Goal: Information Seeking & Learning: Check status

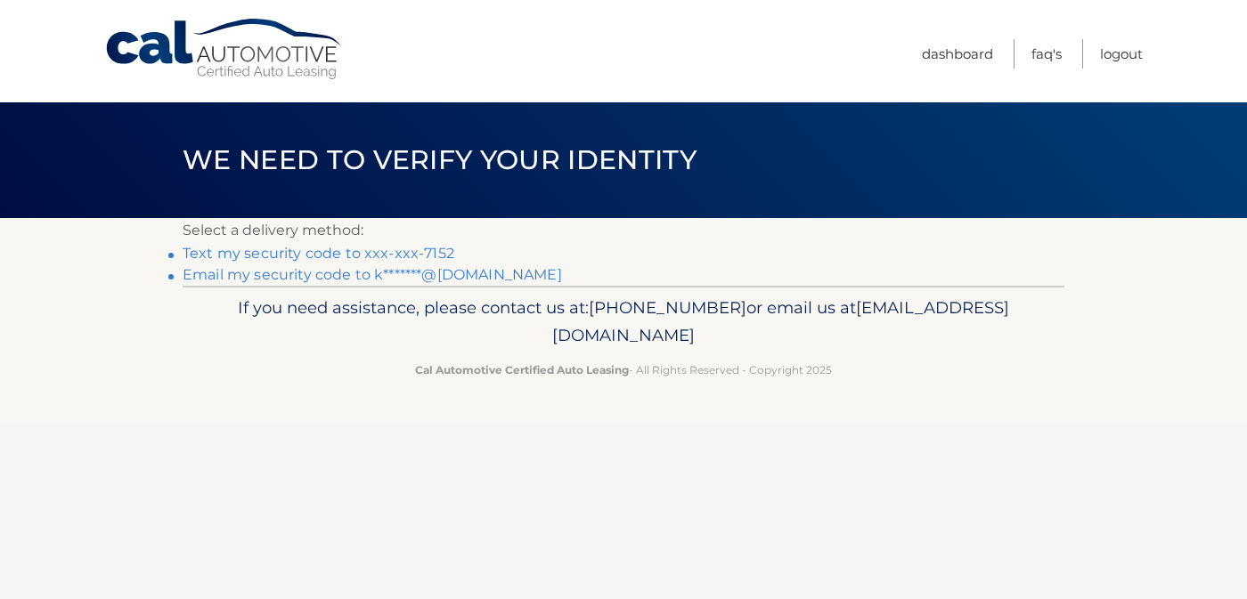
click at [231, 254] on link "Text my security code to xxx-xxx-7152" at bounding box center [319, 253] width 272 height 17
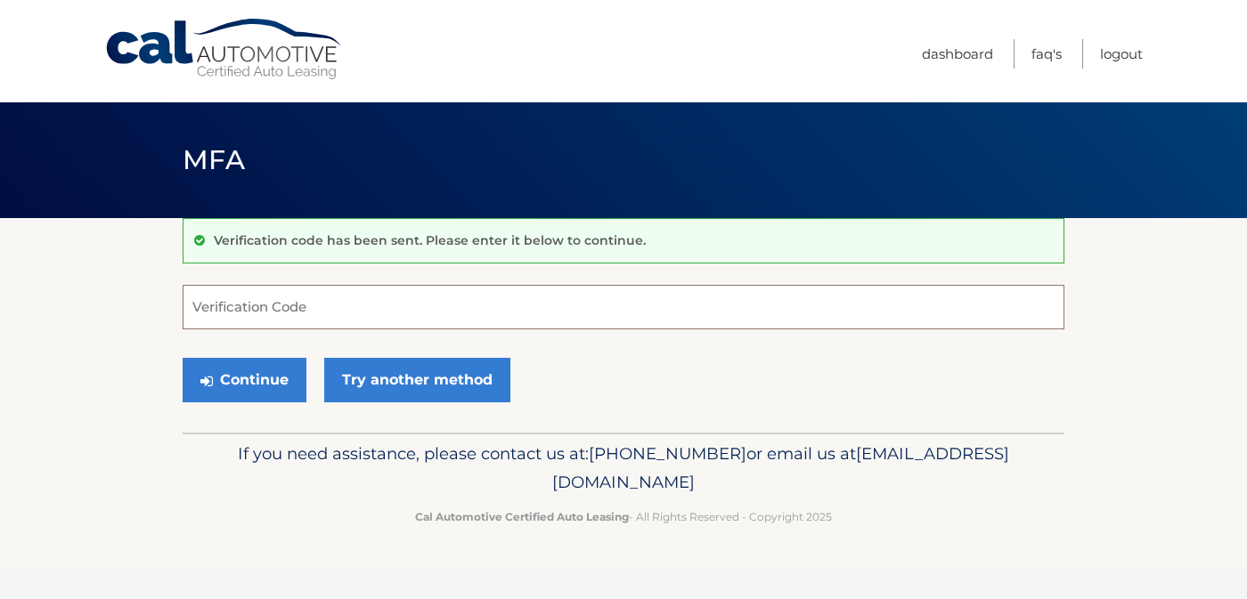
click at [234, 299] on input "Verification Code" at bounding box center [624, 307] width 882 height 45
type input "972044"
click at [183, 358] on button "Continue" at bounding box center [245, 380] width 124 height 45
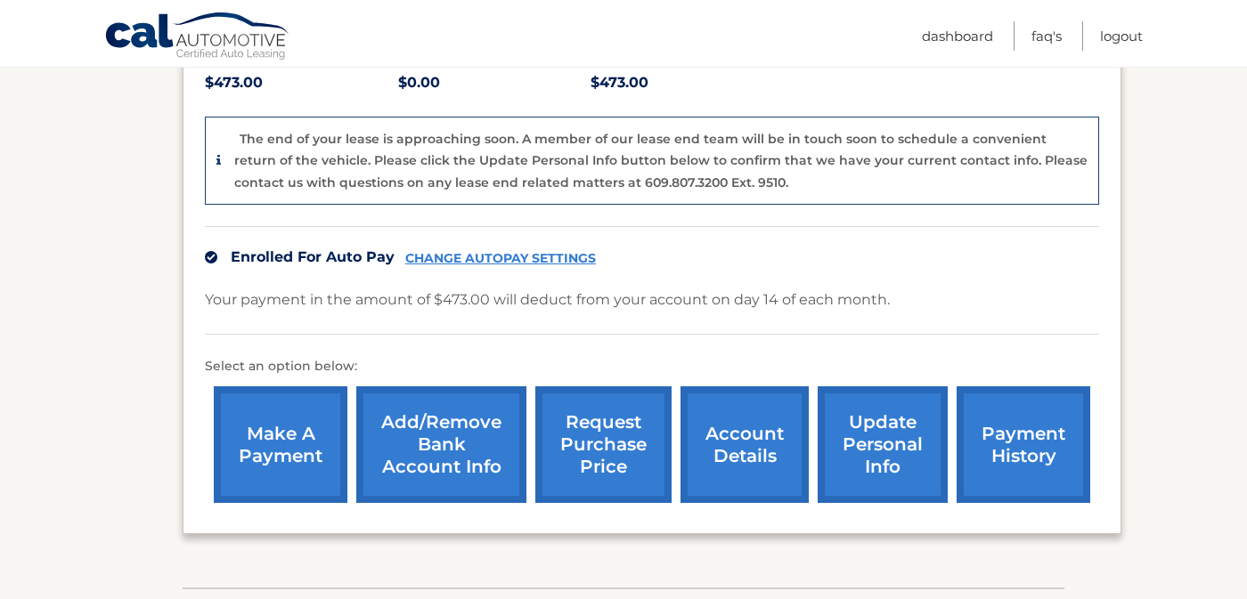
scroll to position [566, 0]
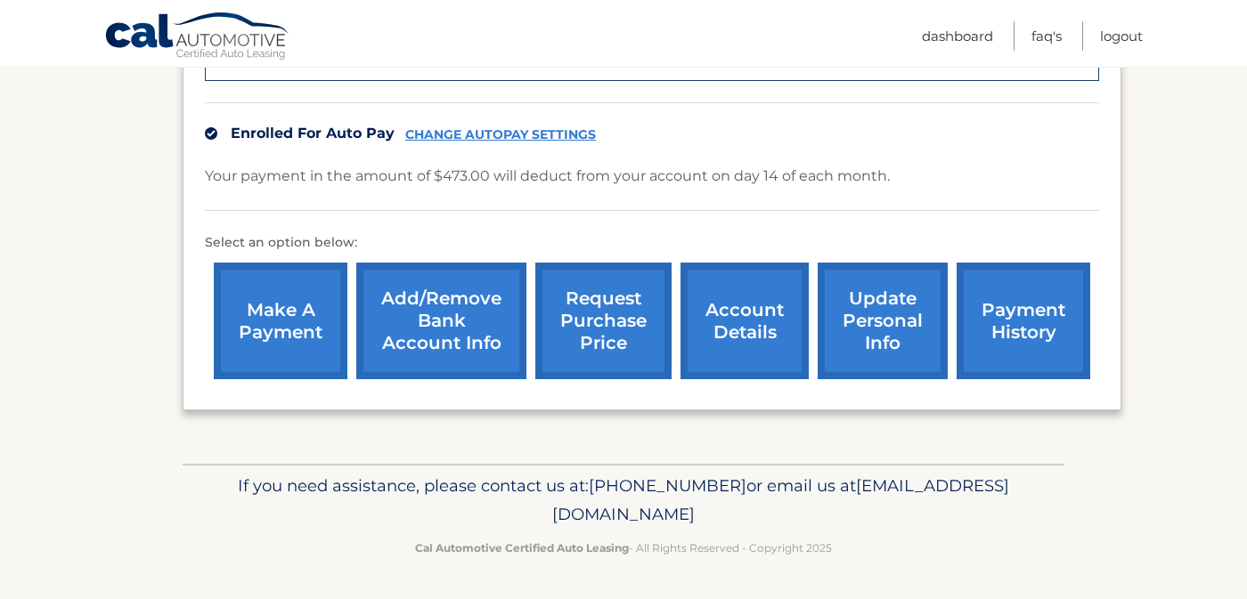
click at [717, 309] on link "account details" at bounding box center [744, 321] width 128 height 117
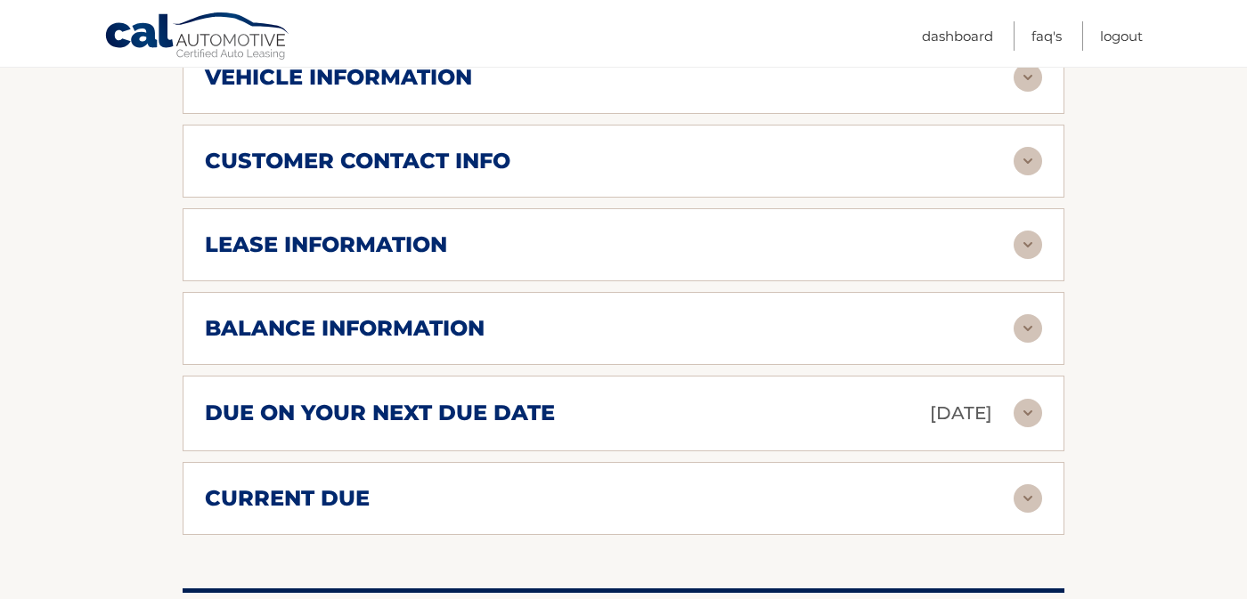
scroll to position [856, 0]
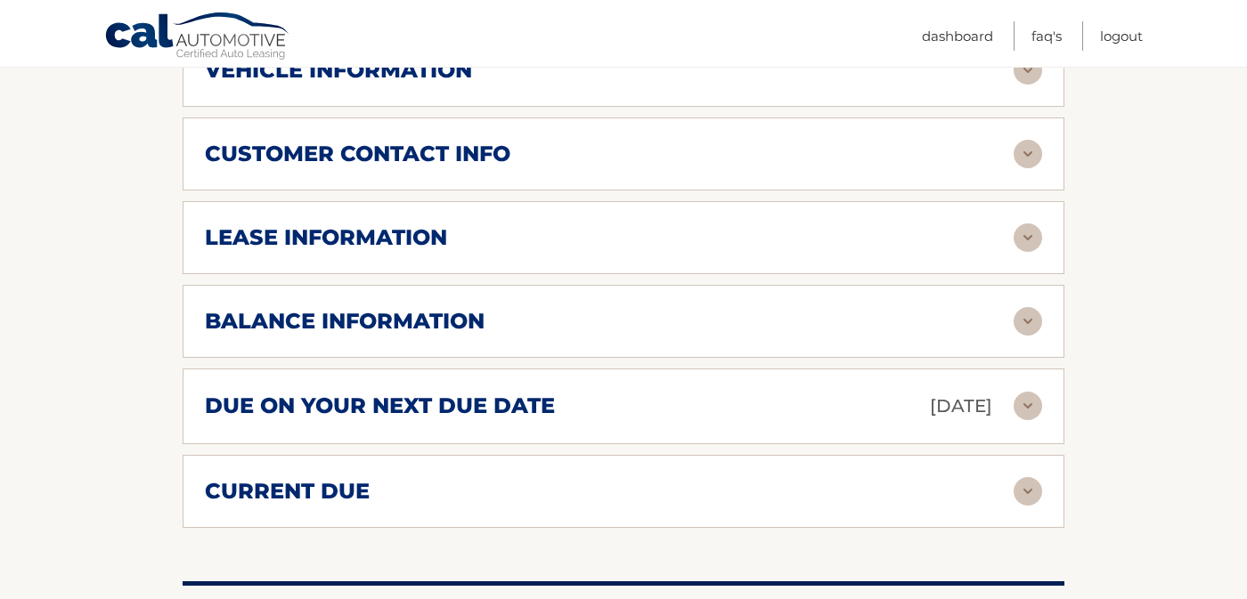
click at [594, 335] on div "balance information" at bounding box center [609, 321] width 809 height 27
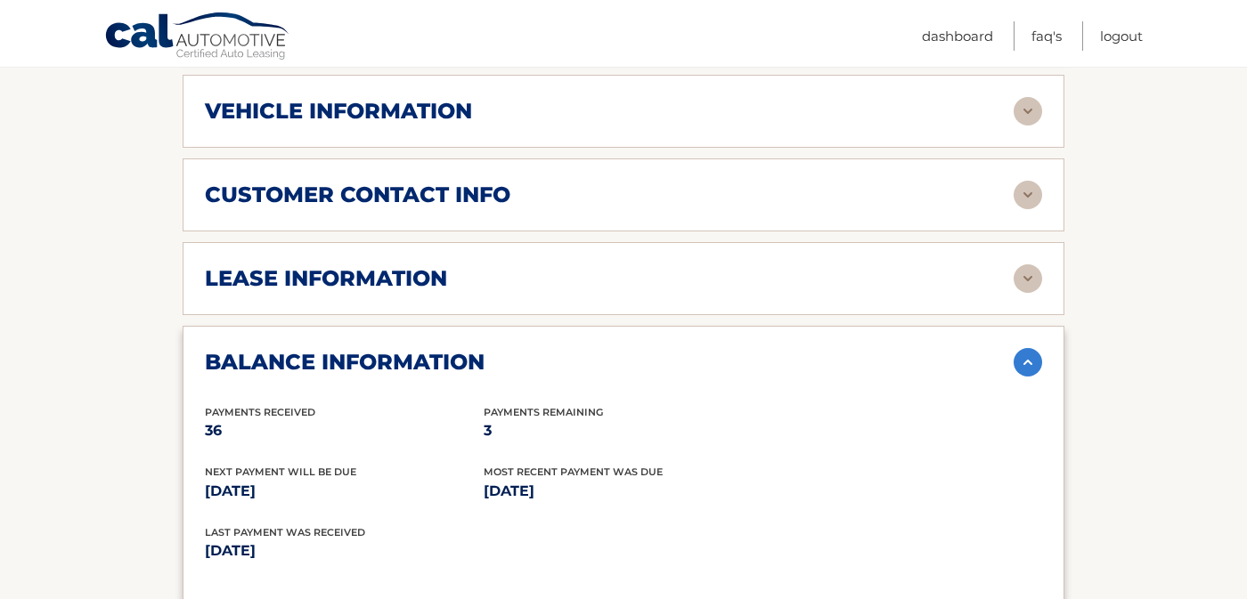
scroll to position [788, 0]
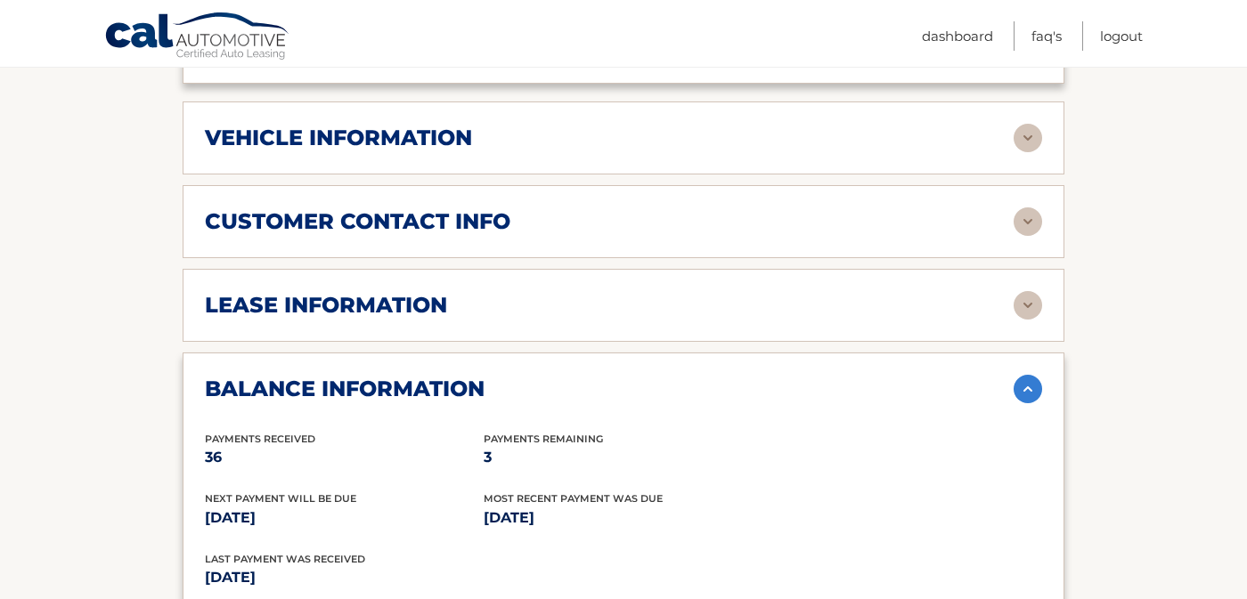
click at [402, 339] on div "lease information Contract Start Date Oct 14, 2022 Term 39 Maturity Date Jan 14…" at bounding box center [624, 305] width 882 height 73
click at [419, 319] on h2 "lease information" at bounding box center [326, 305] width 242 height 27
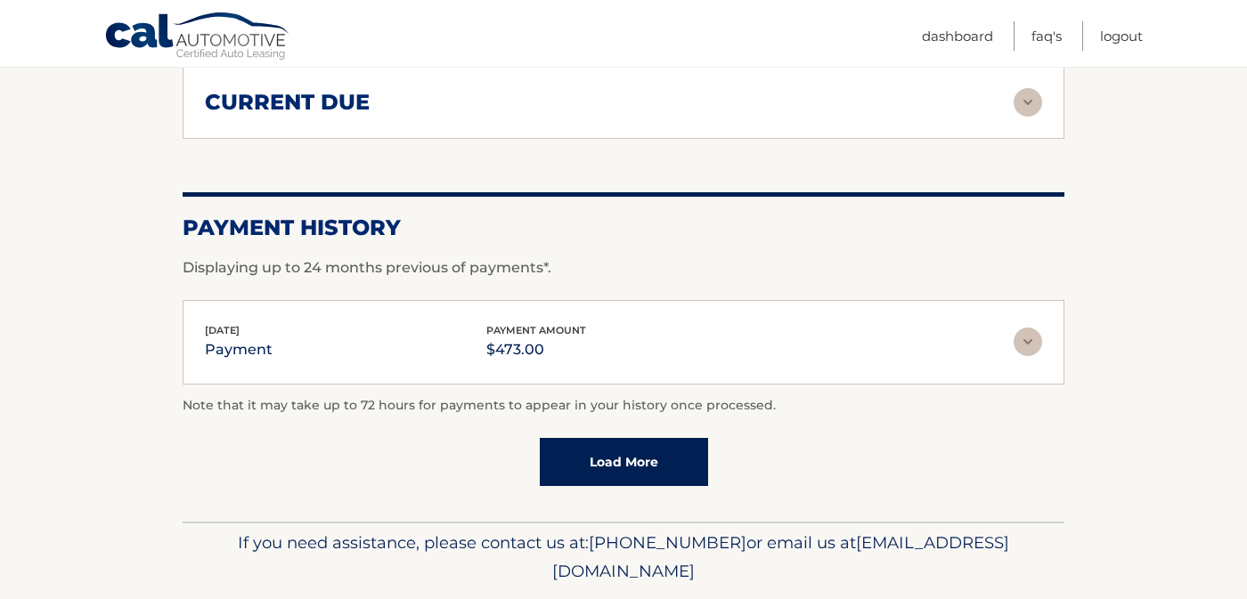
scroll to position [1800, 0]
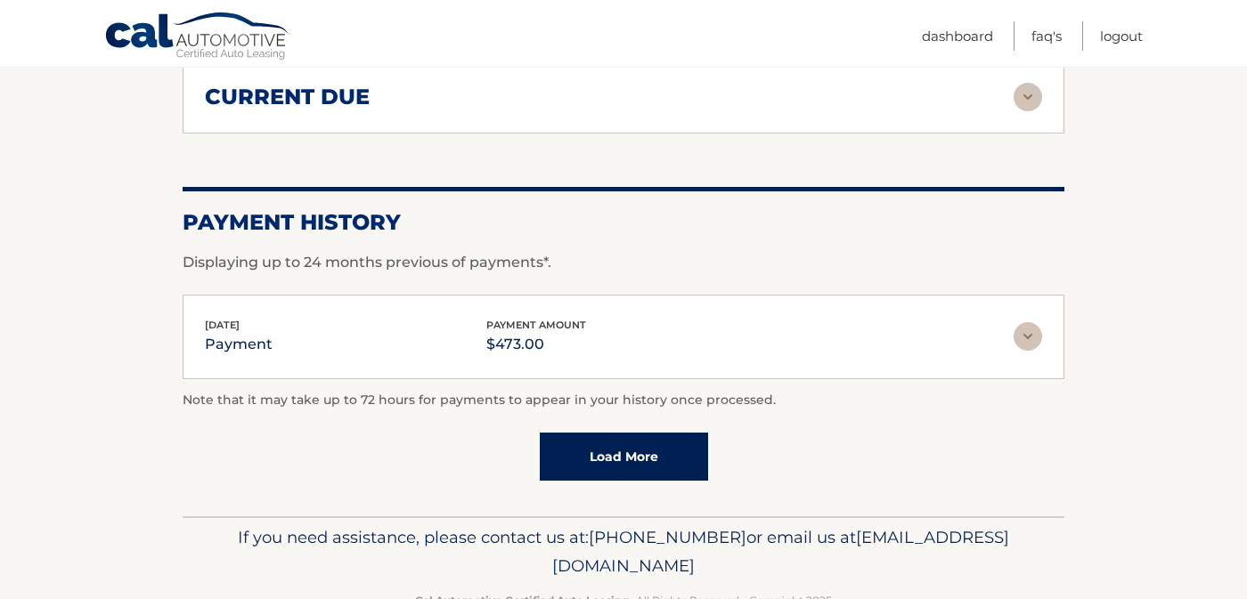
click at [578, 449] on link "Load More" at bounding box center [624, 457] width 168 height 48
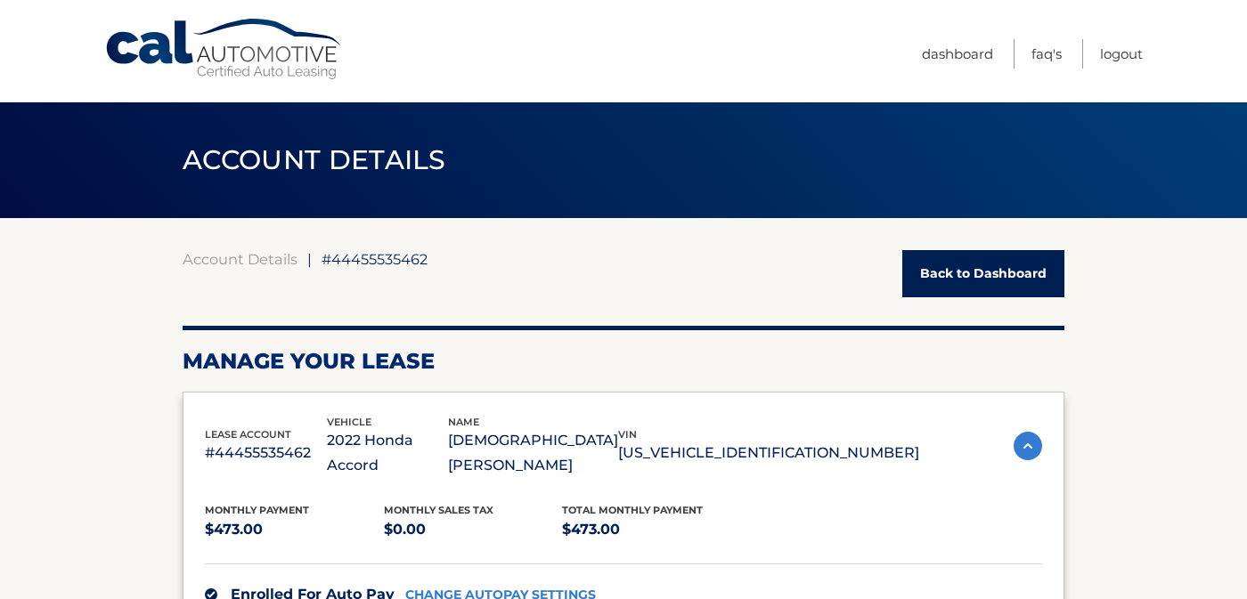
scroll to position [124, 0]
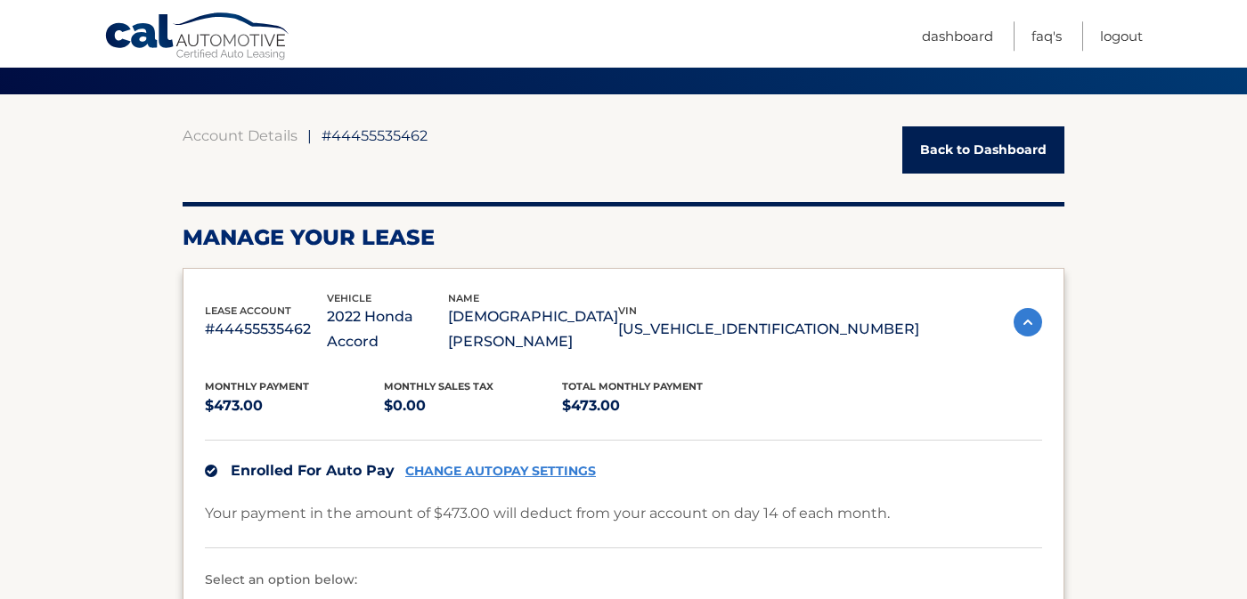
click at [956, 153] on link "Back to Dashboard" at bounding box center [983, 149] width 162 height 47
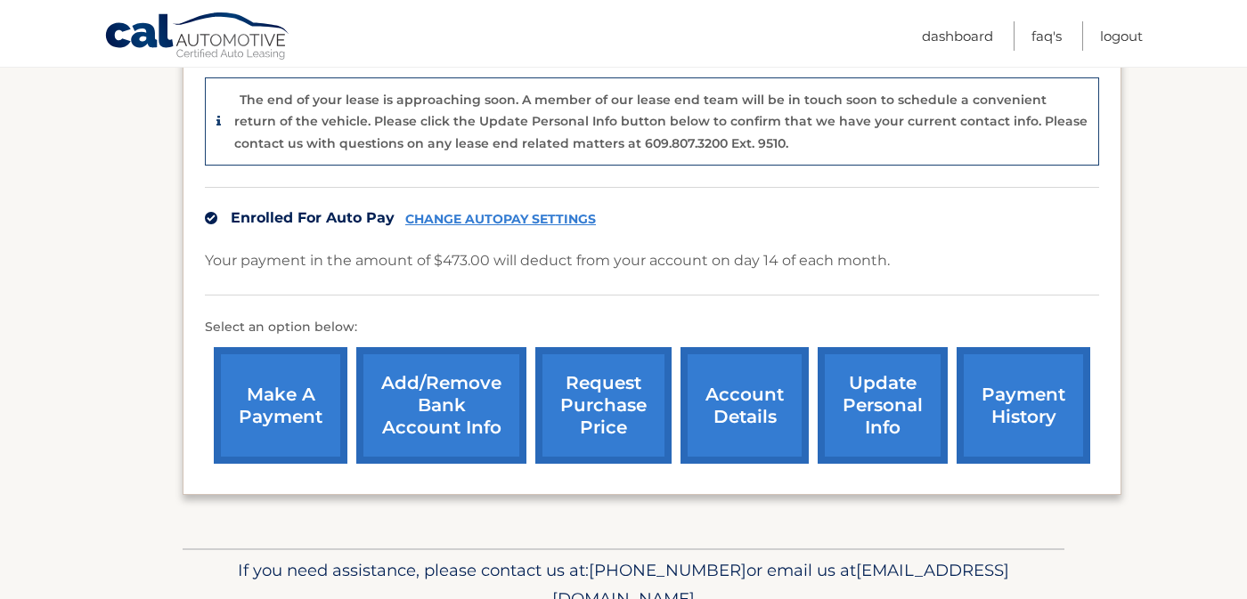
scroll to position [473, 0]
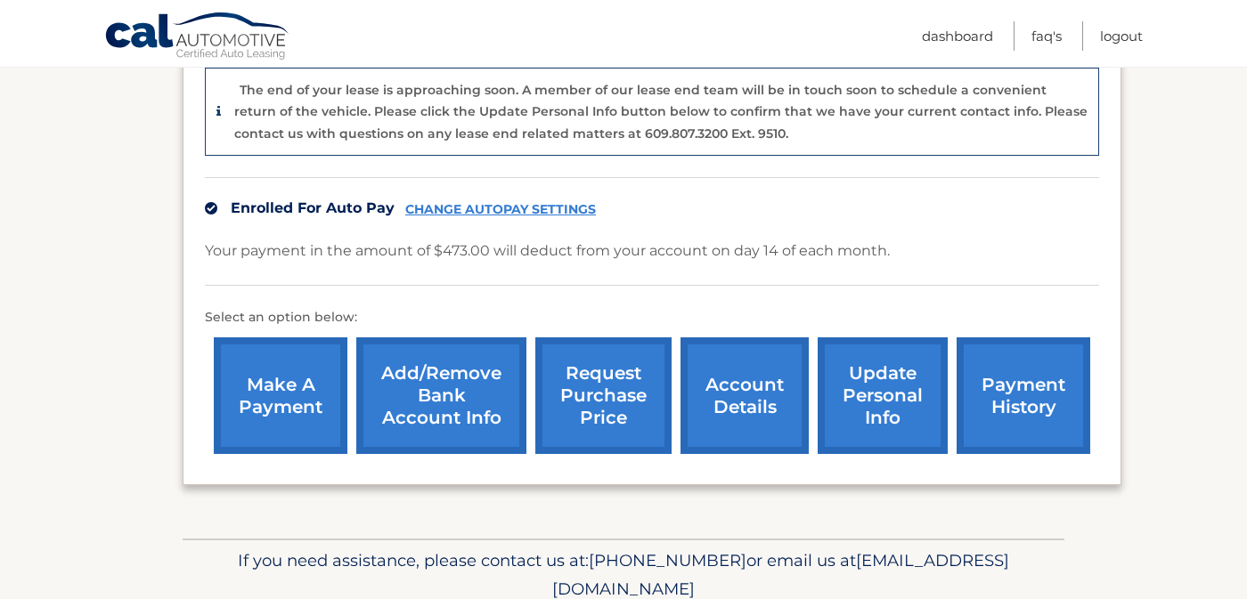
click at [581, 410] on link "request purchase price" at bounding box center [603, 395] width 136 height 117
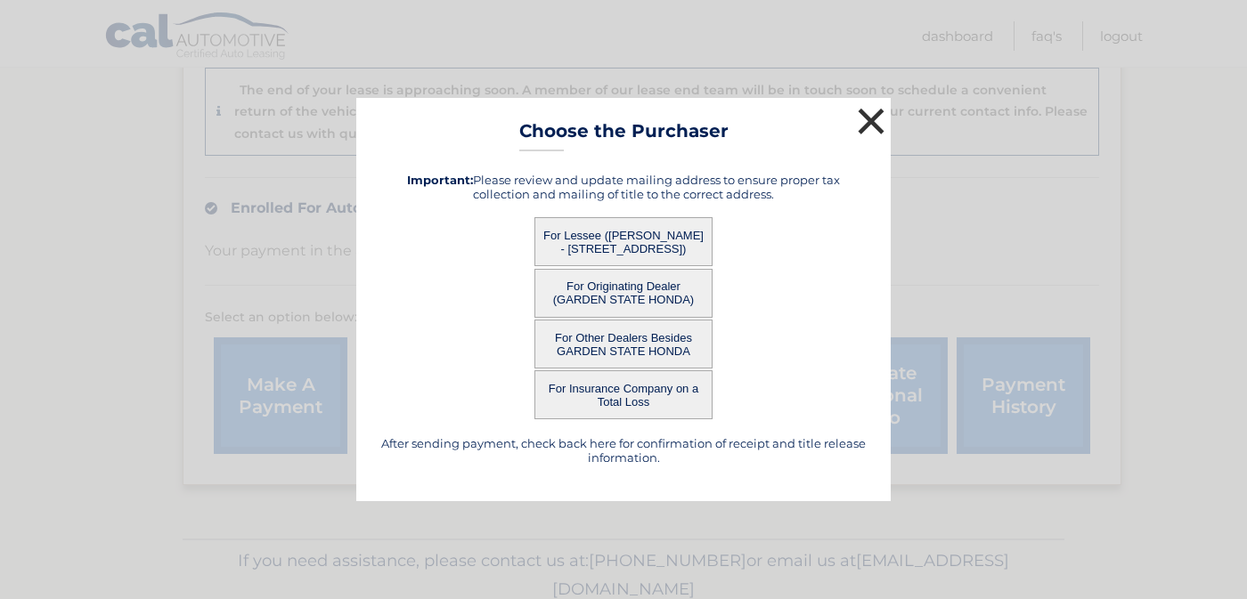
click at [863, 119] on button "×" at bounding box center [871, 121] width 36 height 36
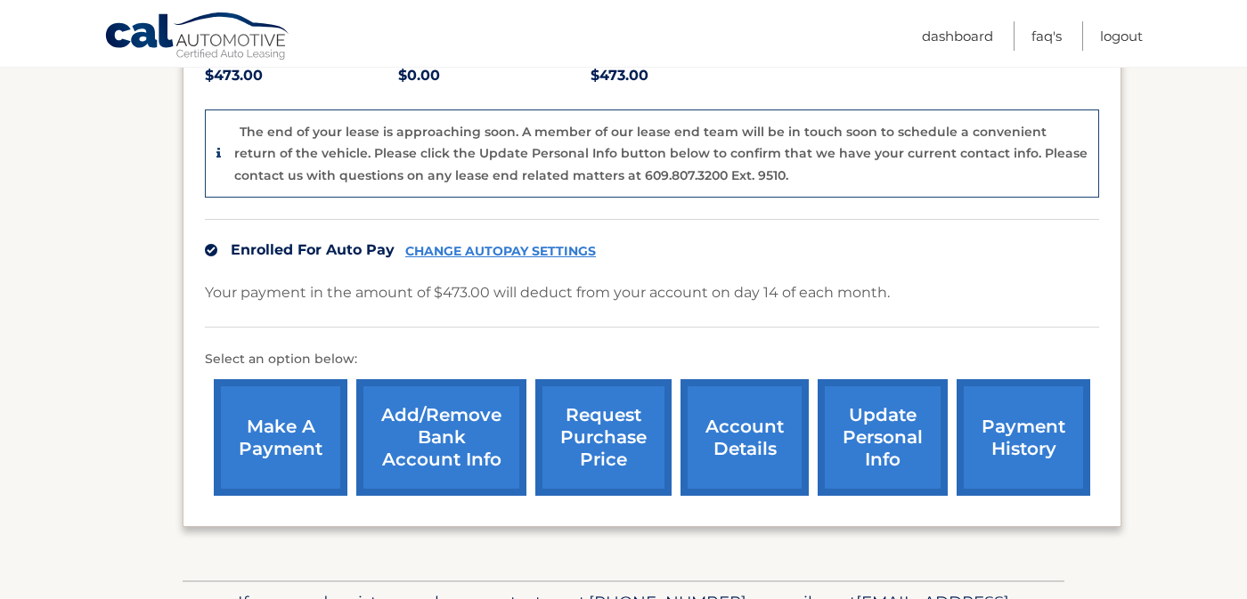
scroll to position [542, 0]
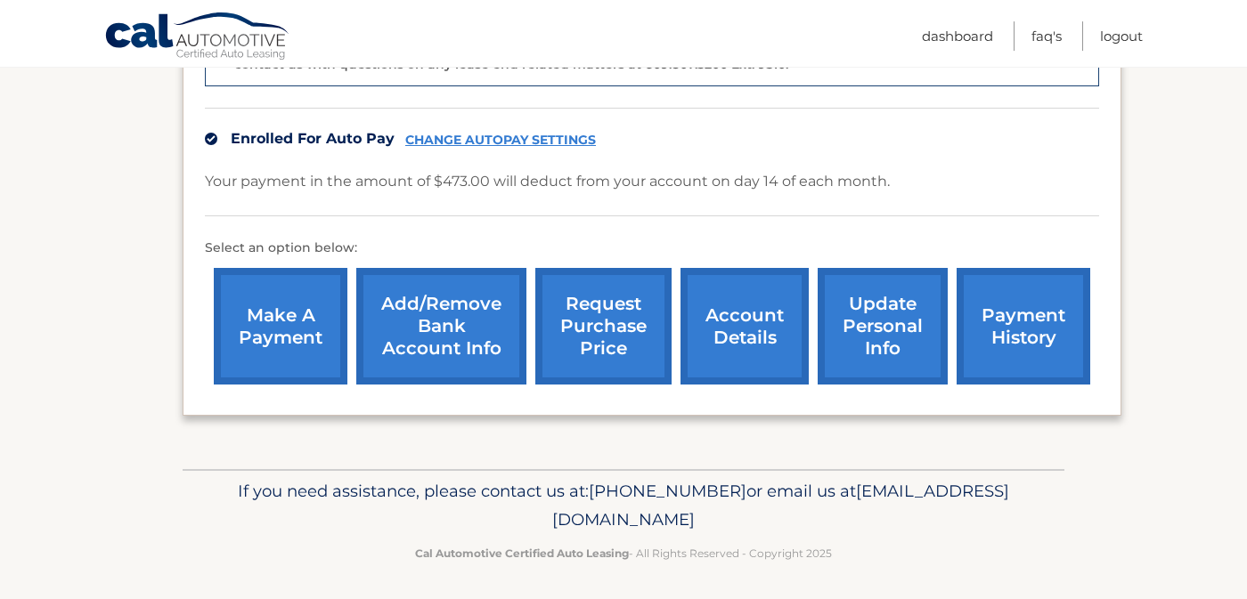
click at [728, 304] on link "account details" at bounding box center [744, 326] width 128 height 117
click at [727, 315] on link "account details" at bounding box center [744, 326] width 128 height 117
click at [715, 349] on link "account details" at bounding box center [744, 326] width 128 height 117
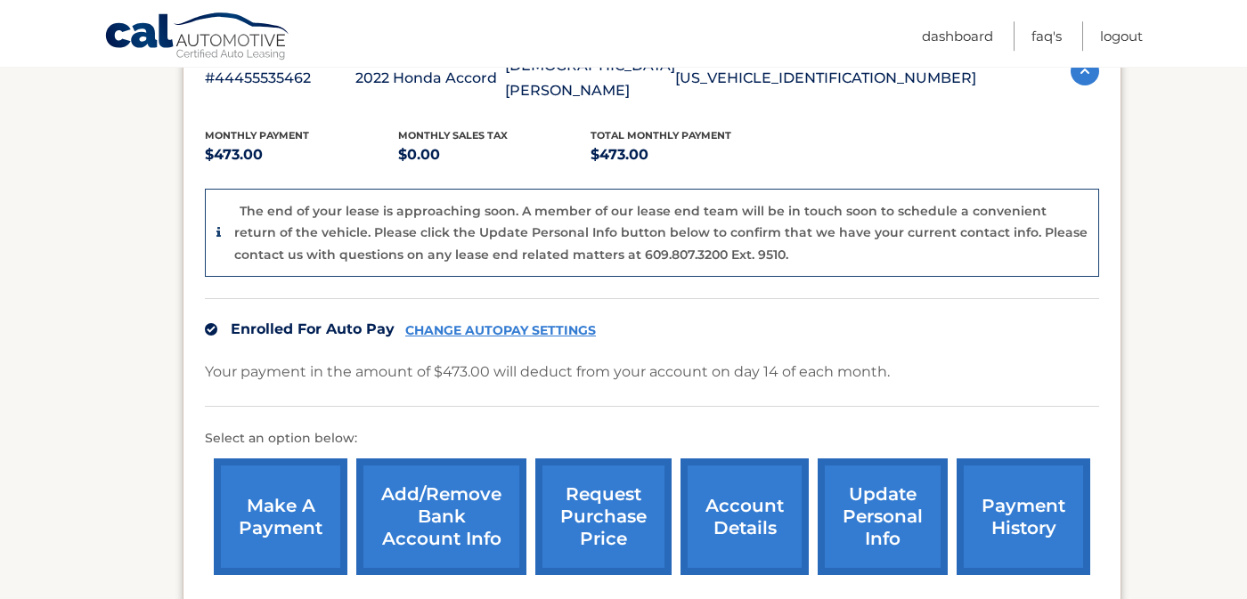
scroll to position [459, 0]
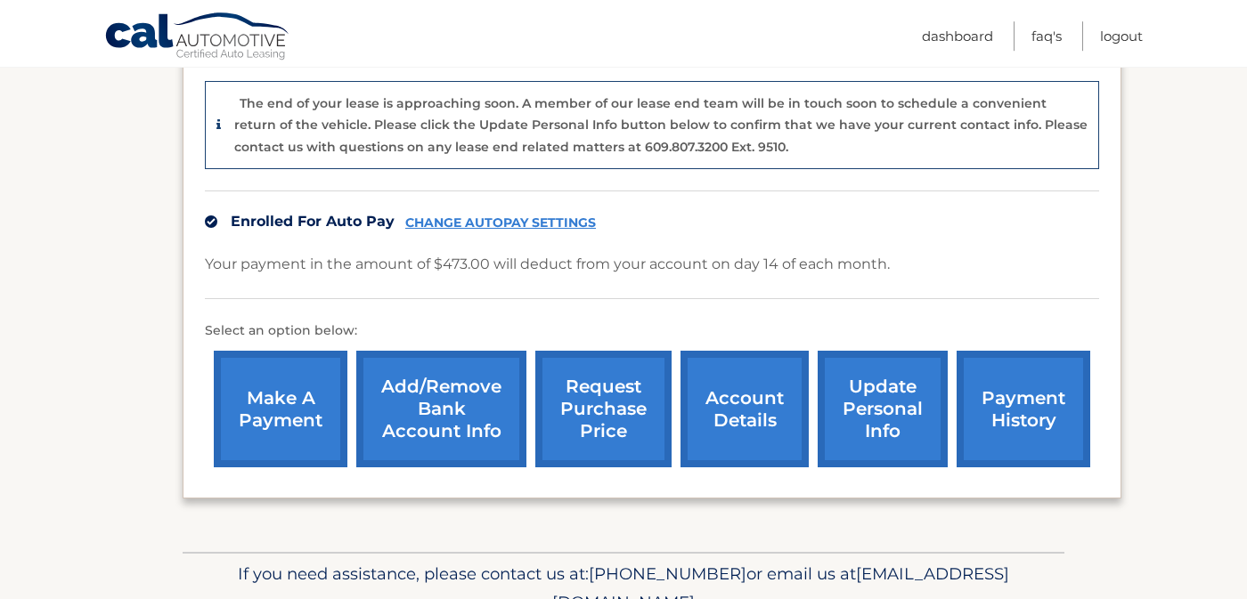
click at [706, 390] on link "account details" at bounding box center [744, 409] width 128 height 117
click at [703, 410] on link "account details" at bounding box center [744, 409] width 128 height 117
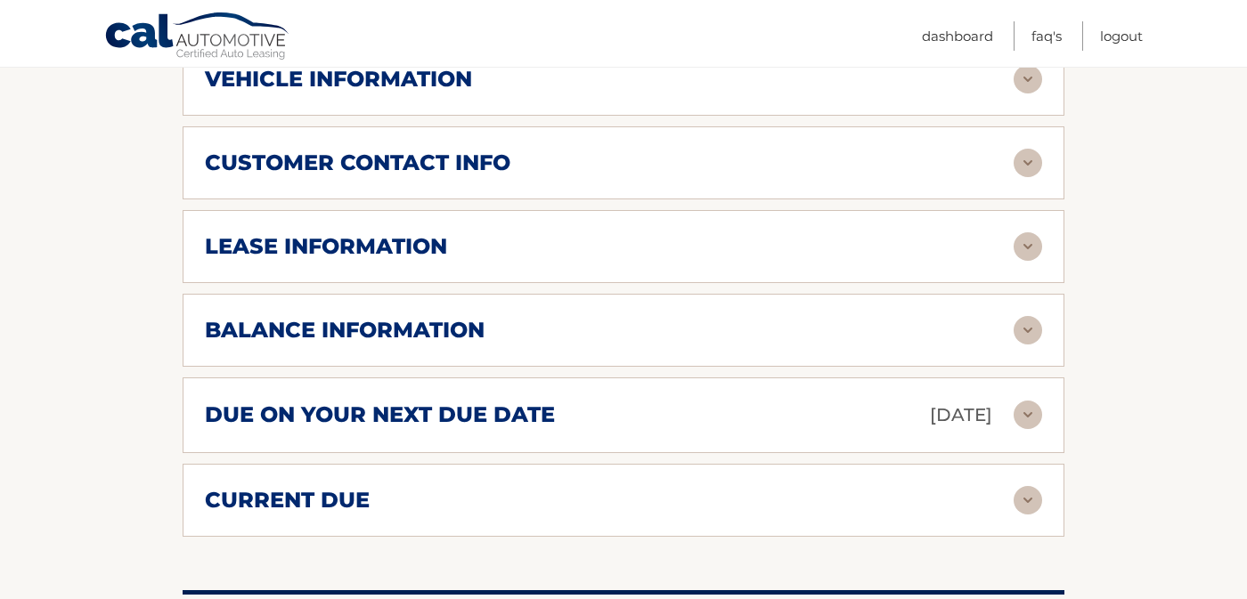
scroll to position [860, 0]
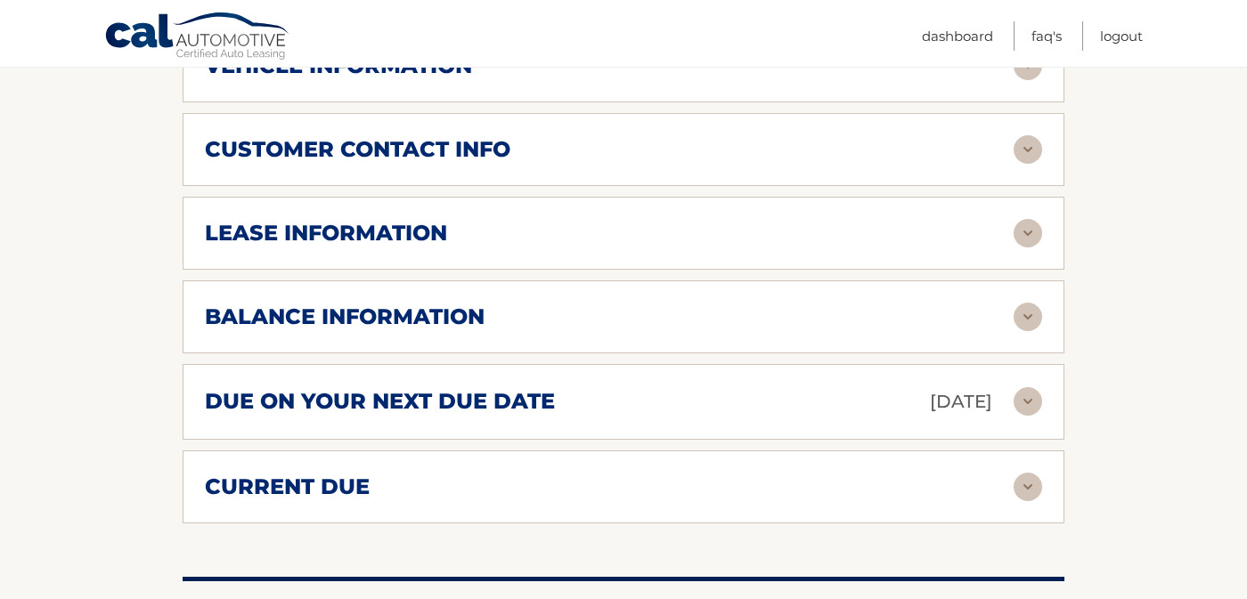
click at [483, 313] on div "balance information Payments Received 36 Payments Remaining 3 Next Payment will…" at bounding box center [624, 316] width 882 height 73
click at [484, 322] on div "balance information" at bounding box center [623, 317] width 837 height 28
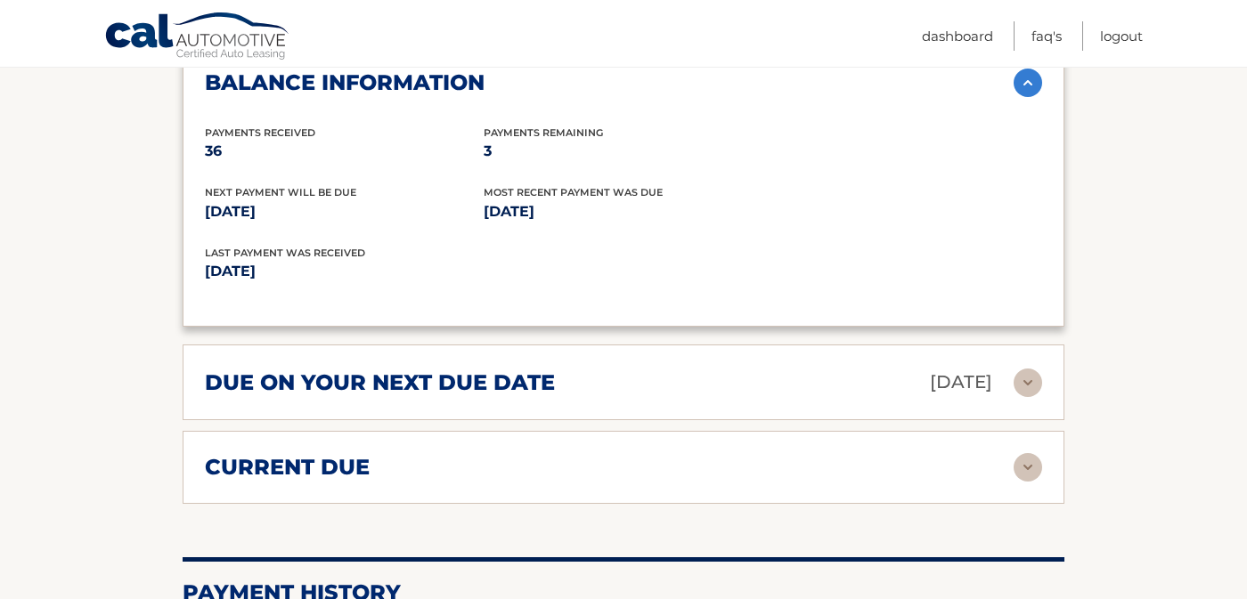
scroll to position [1111, 0]
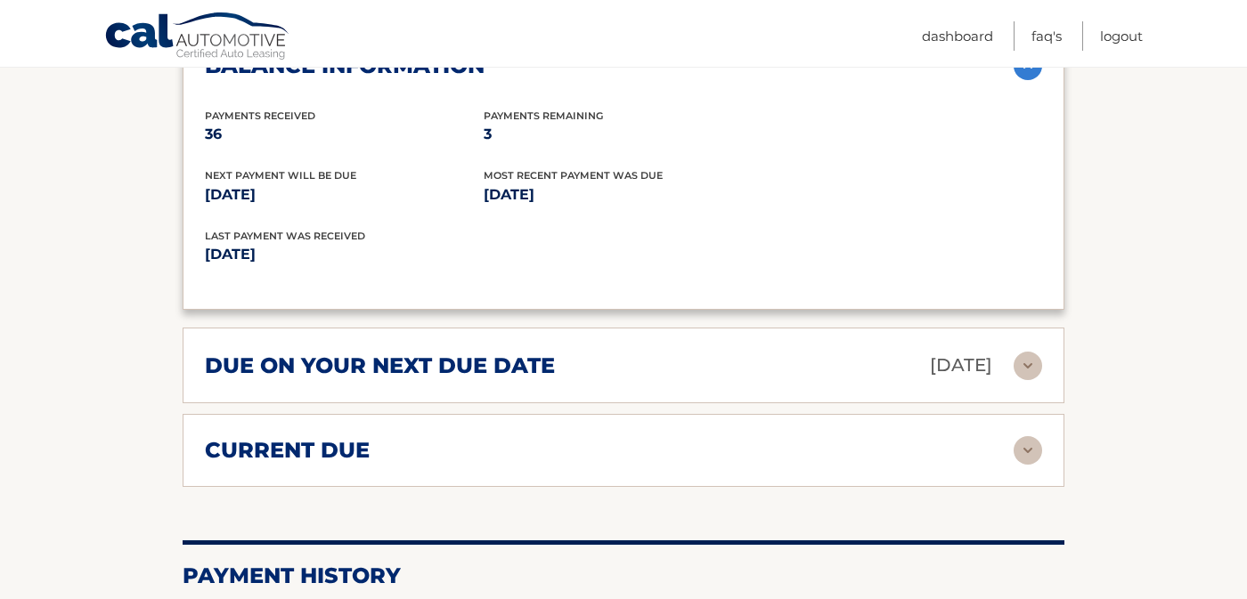
click at [447, 464] on div "current due" at bounding box center [609, 450] width 809 height 27
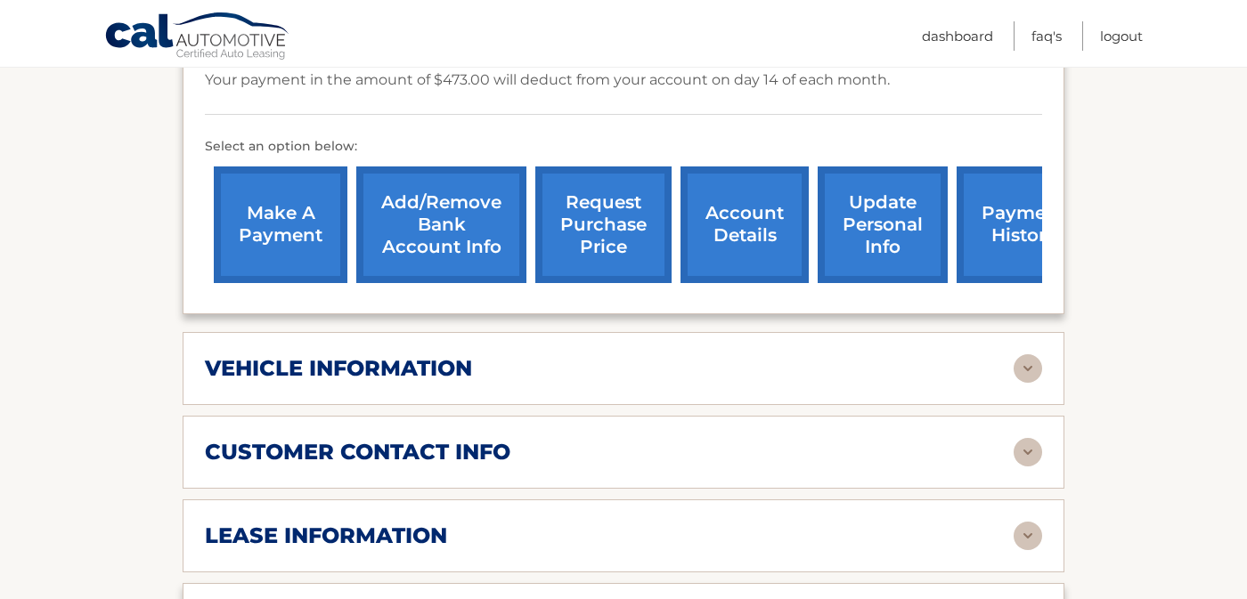
scroll to position [556, 0]
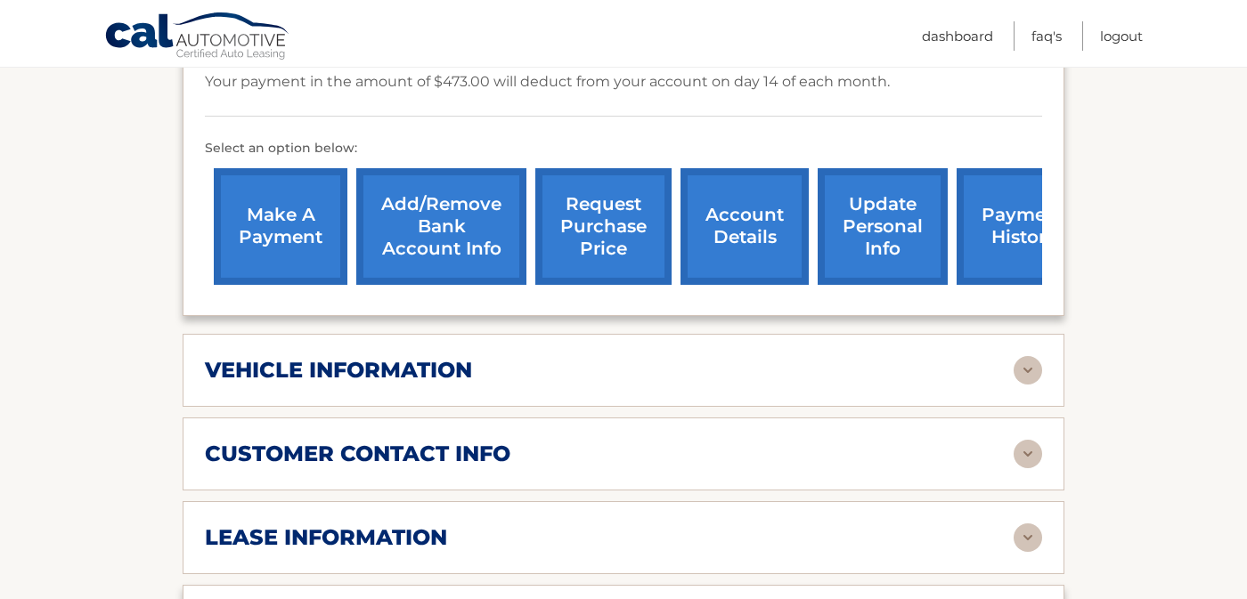
click at [535, 206] on link "request purchase price" at bounding box center [603, 226] width 136 height 117
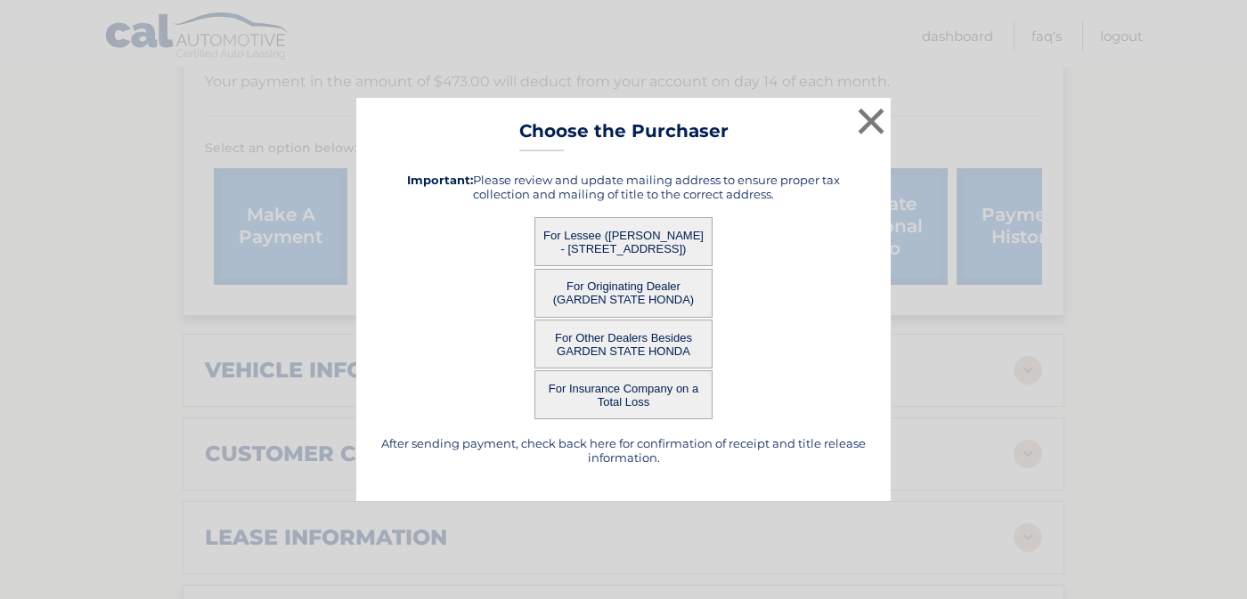
click at [656, 245] on button "For Lessee ([PERSON_NAME] - [STREET_ADDRESS])" at bounding box center [623, 241] width 178 height 49
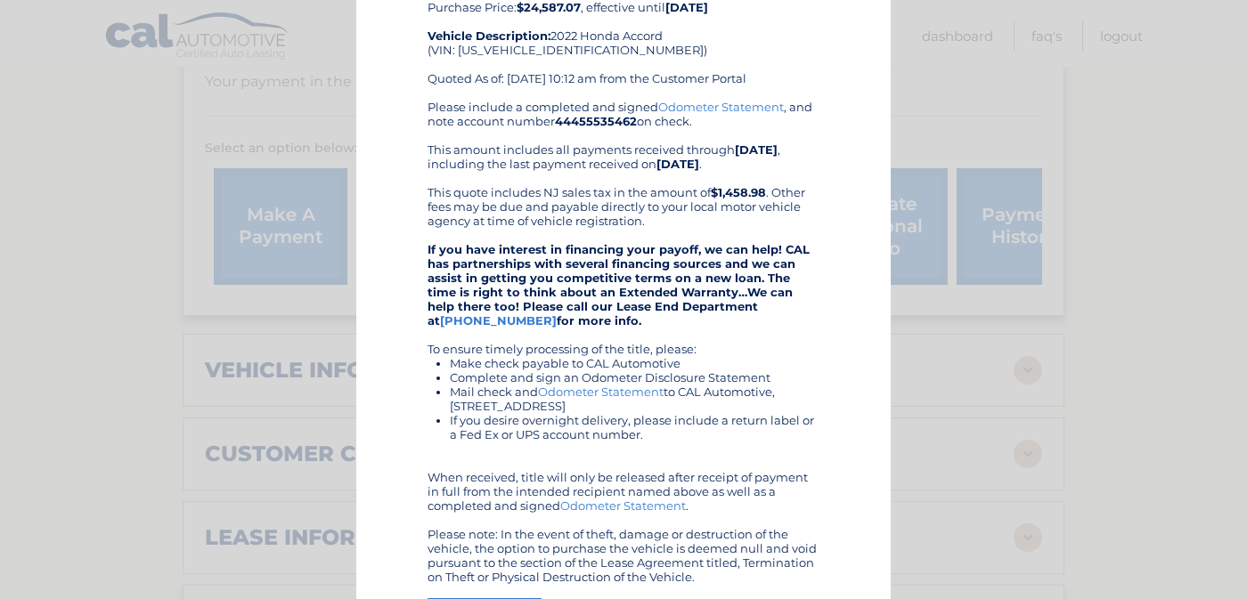
scroll to position [0, 0]
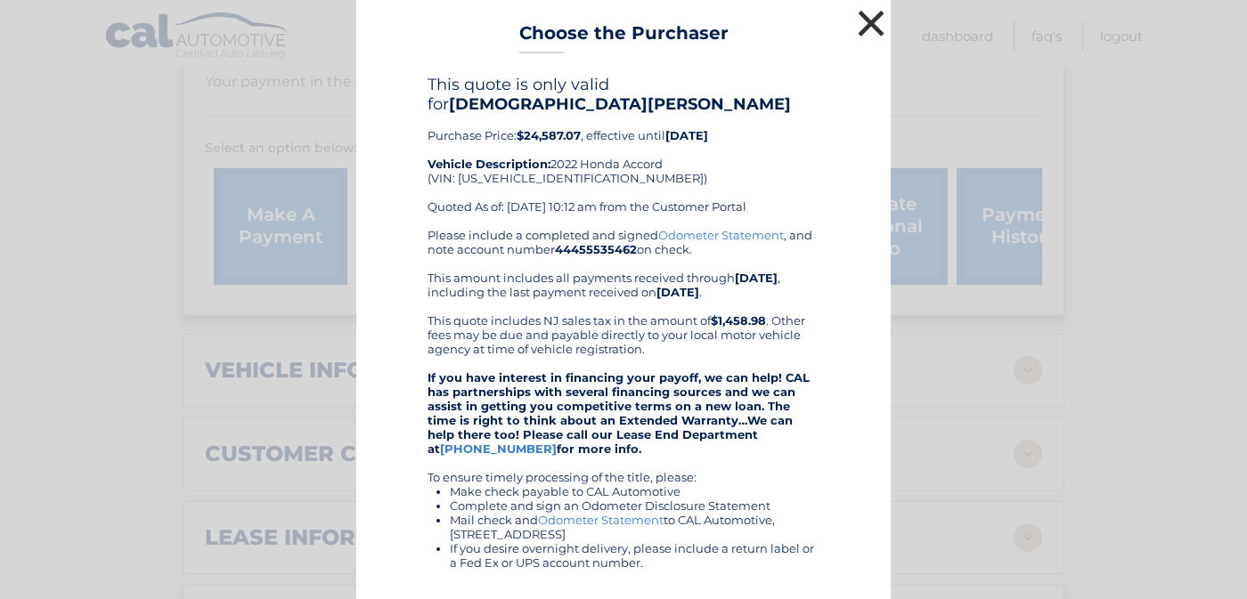
click at [875, 23] on button "×" at bounding box center [871, 23] width 36 height 36
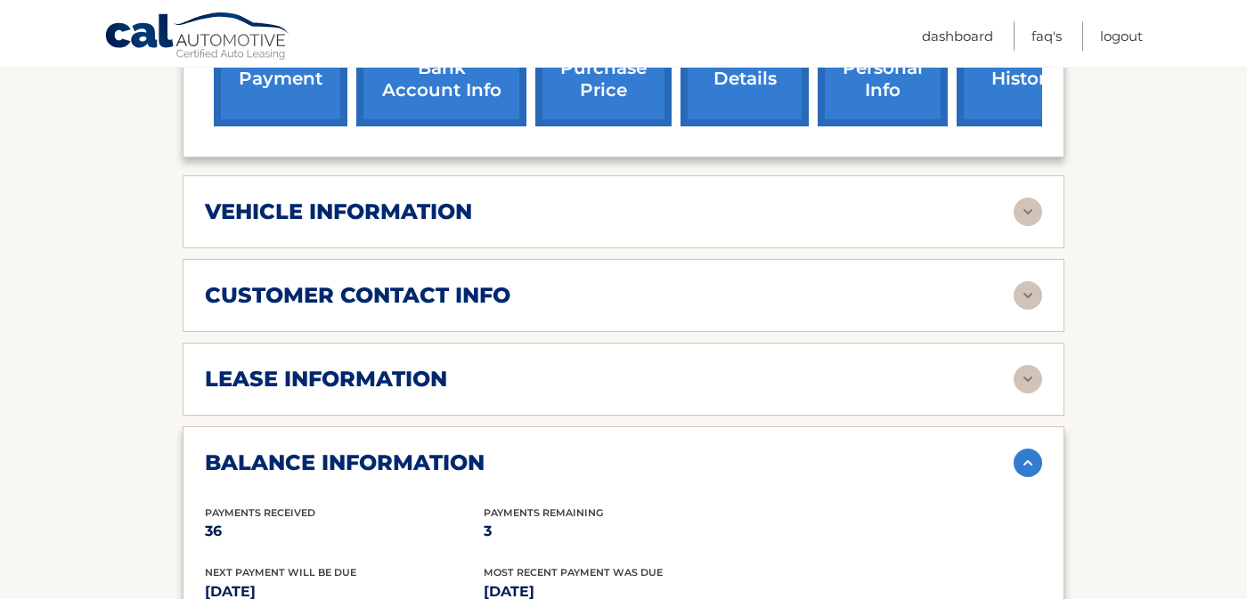
scroll to position [718, 0]
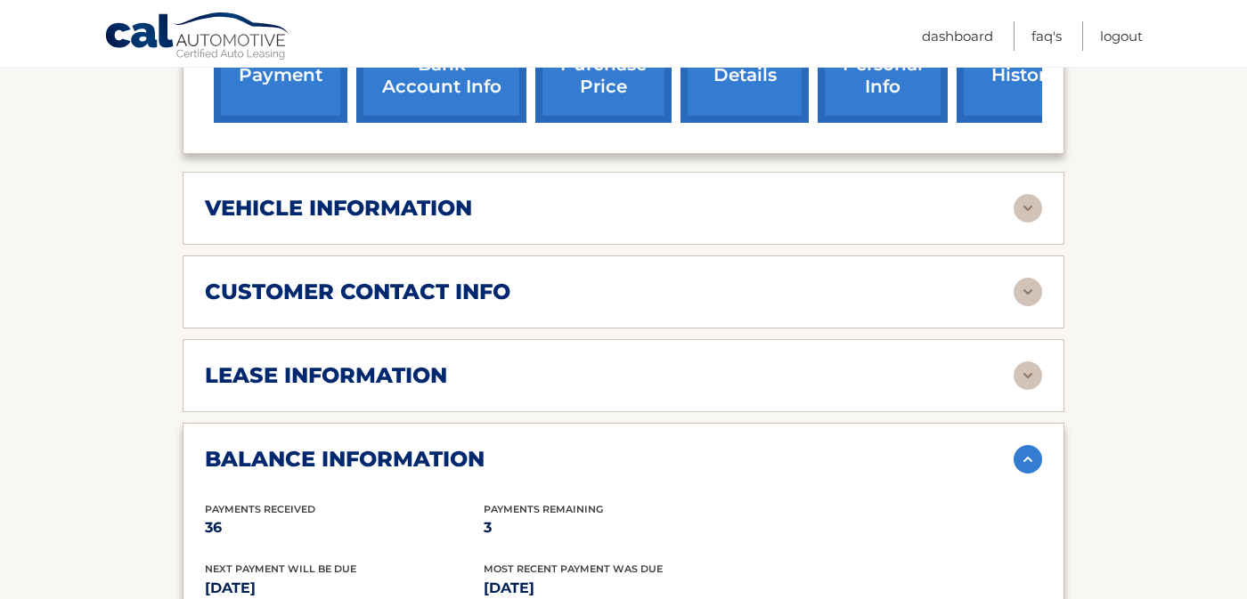
click at [310, 370] on div "lease information Contract Start Date [DATE] Term 39 Maturity Date [DATE] Start…" at bounding box center [624, 375] width 882 height 73
click at [313, 387] on h2 "lease information" at bounding box center [326, 375] width 242 height 27
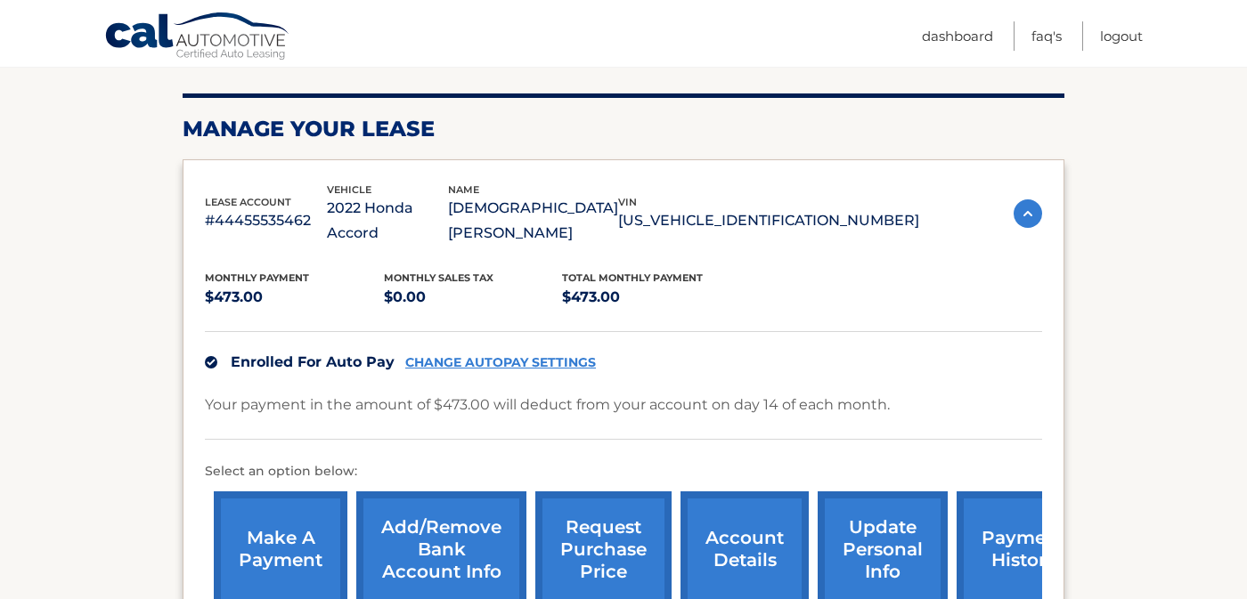
scroll to position [232, 0]
